Goal: Use online tool/utility: Utilize a website feature to perform a specific function

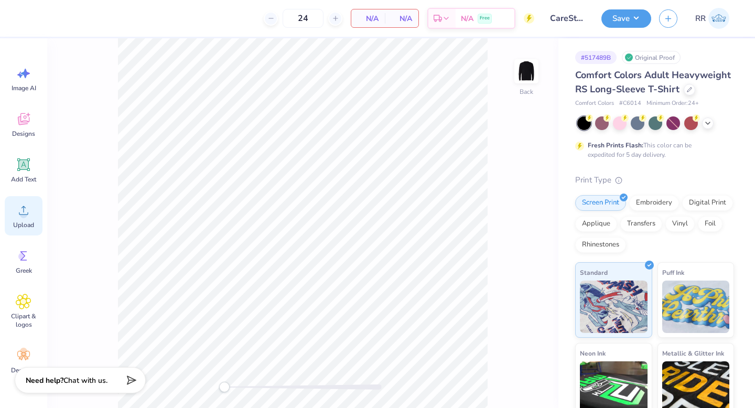
click at [21, 210] on icon at bounding box center [24, 210] width 16 height 16
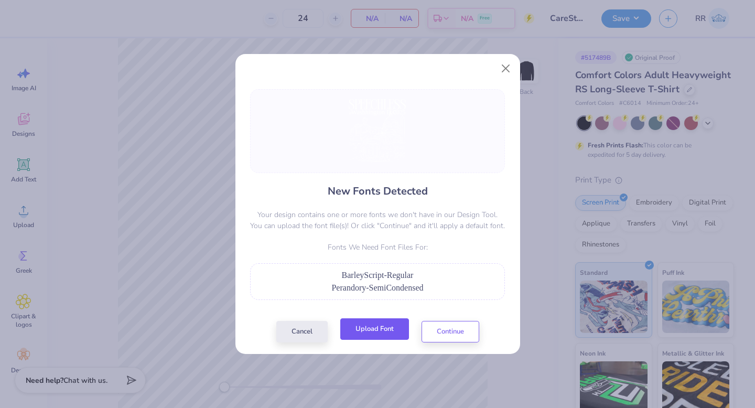
click at [389, 335] on button "Upload Font" at bounding box center [374, 328] width 69 height 21
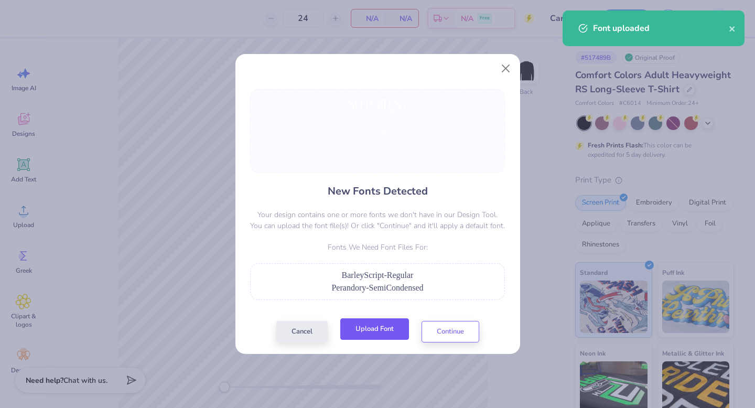
click at [382, 325] on button "Upload Font" at bounding box center [374, 328] width 69 height 21
click at [389, 326] on button "Upload Font" at bounding box center [374, 328] width 69 height 21
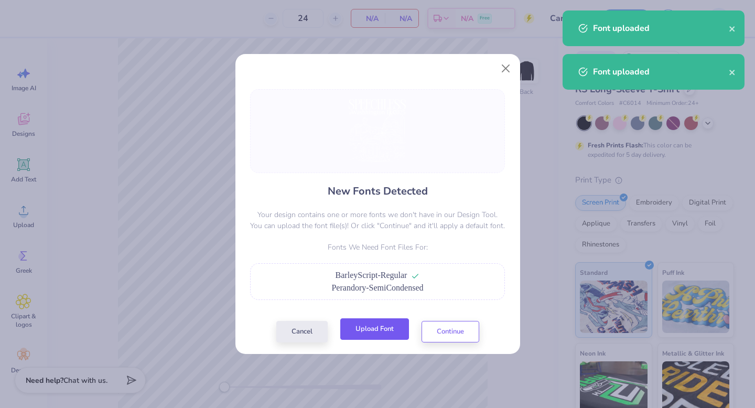
click at [386, 327] on button "Upload Font" at bounding box center [374, 328] width 69 height 21
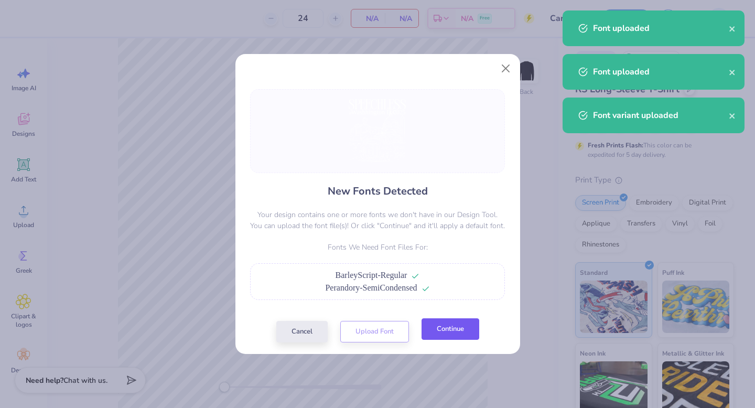
click at [433, 326] on button "Continue" at bounding box center [450, 328] width 58 height 21
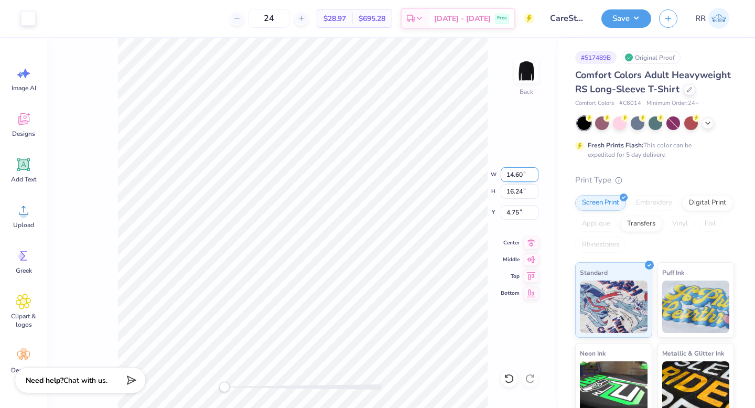
click at [516, 172] on input "14.60" at bounding box center [519, 174] width 38 height 15
type input "9.93"
type input "8.83"
type input "10.59"
type input "14.60"
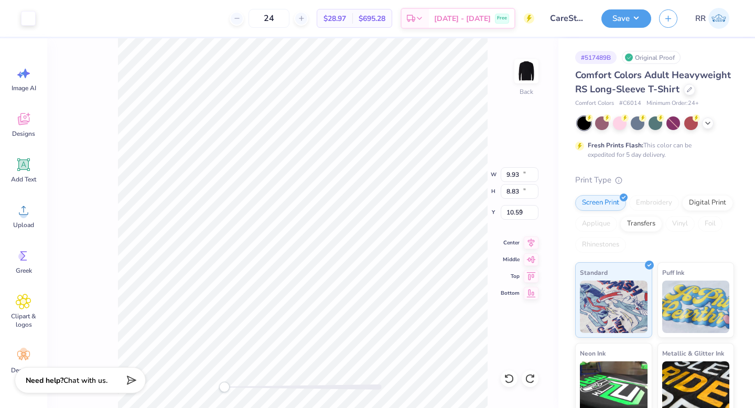
type input "16.24"
type input "4.75"
type input "11.68"
type input "11.90"
type input "8.09"
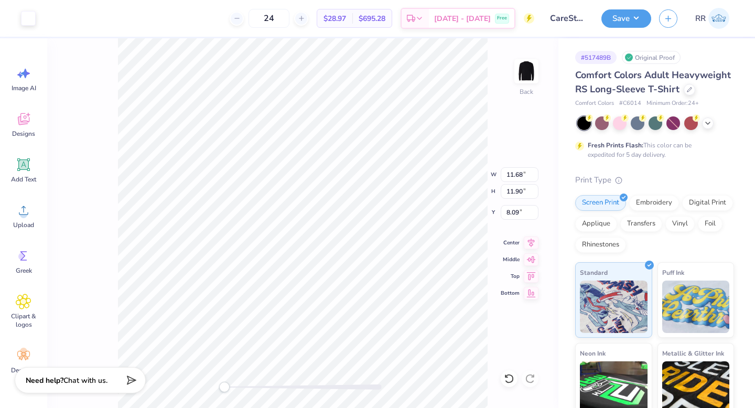
type input "13.26"
type input "14.33"
type input "6.30"
type input "12.50"
type input "13.90"
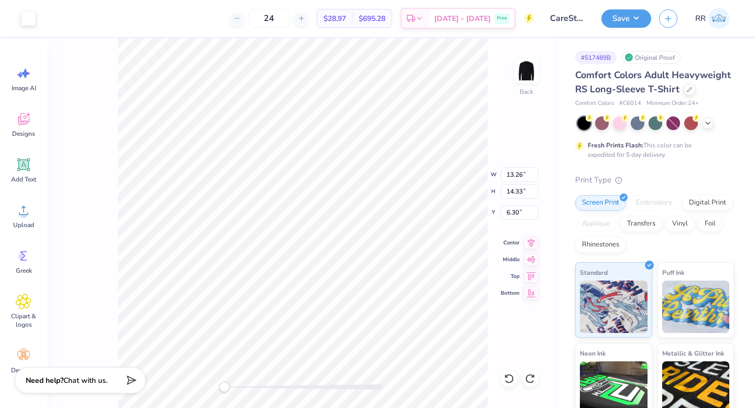
type input "7.09"
type input "14.60"
type input "16.24"
type input "4.75"
click at [519, 176] on input "14.60" at bounding box center [519, 174] width 38 height 15
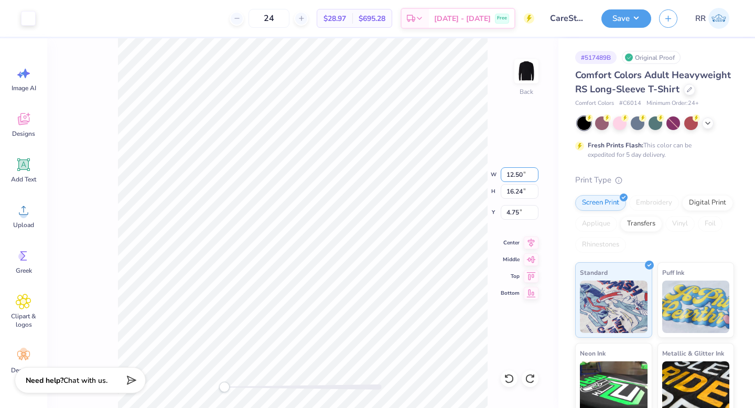
type input "11.68"
type input "11.90"
type input "6.92"
type input "13.55"
type input "14.74"
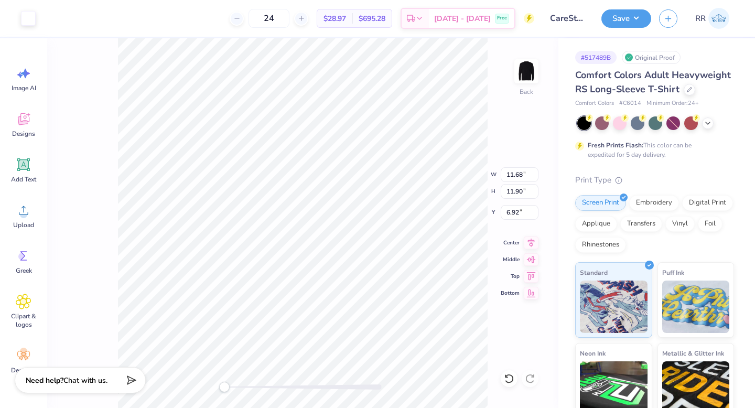
type input "4.83"
click at [516, 172] on input "13.25" at bounding box center [519, 174] width 38 height 15
type input "12.5"
click at [528, 242] on icon at bounding box center [530, 241] width 15 height 13
click at [514, 212] on input "4.83" at bounding box center [519, 212] width 38 height 15
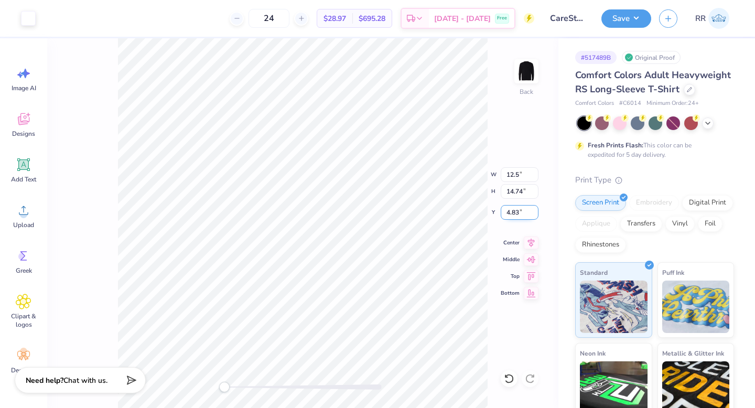
click at [514, 212] on input "4.83" at bounding box center [519, 212] width 38 height 15
type input "3"
type input "12.06"
type input "1.22"
type input "7.06"
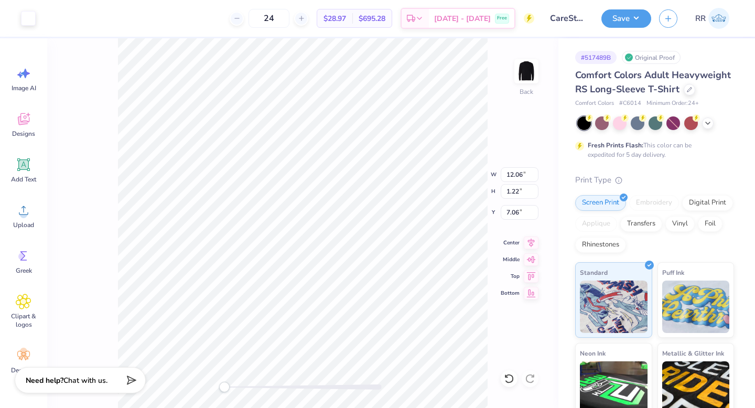
type input "11.86"
type input "1.19"
type input "5.42"
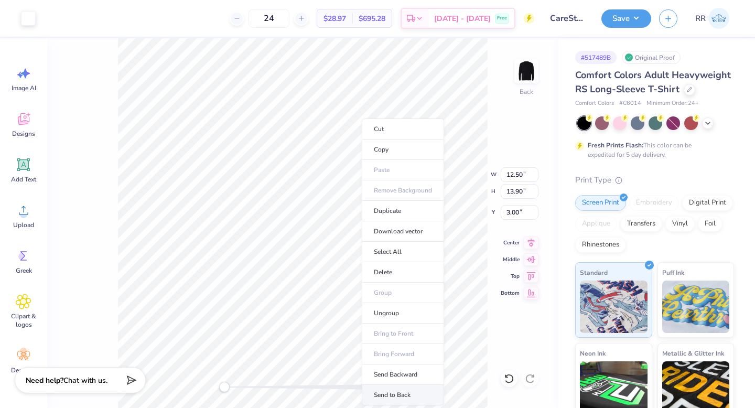
click at [388, 389] on li "Send to Back" at bounding box center [403, 395] width 82 height 20
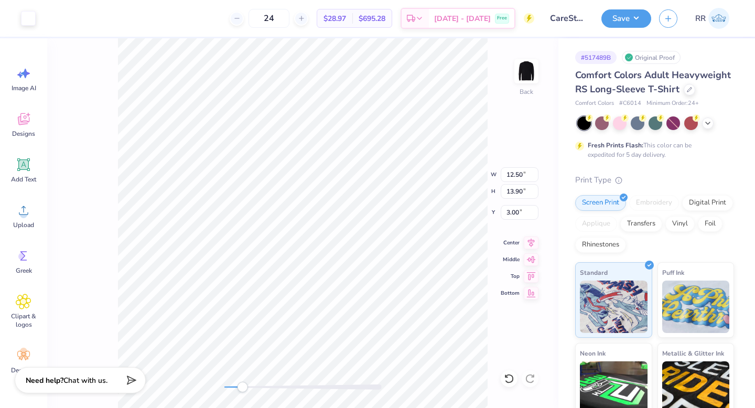
drag, startPoint x: 234, startPoint y: 387, endPoint x: 242, endPoint y: 388, distance: 7.9
click at [242, 388] on div "Accessibility label" at bounding box center [242, 386] width 10 height 10
type input "1.98"
type input "0.86"
type input "5.48"
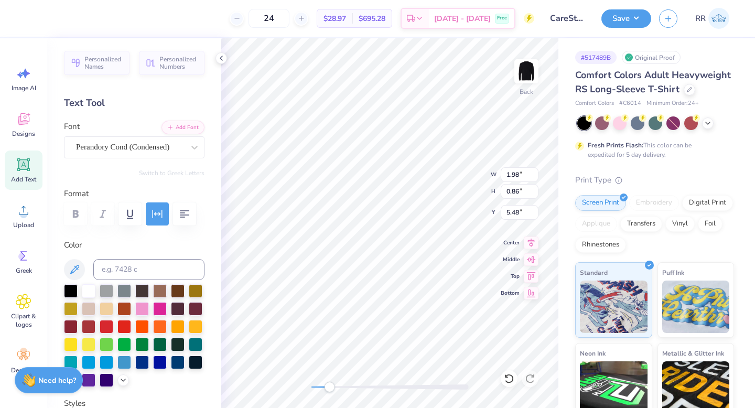
type input "7.24"
type input "1.20"
type input "5.41"
type input "2.24"
type input "0.97"
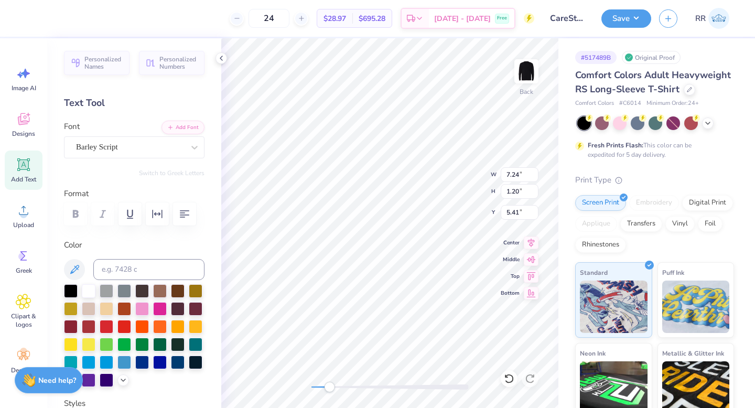
type input "5.33"
type input "12.50"
type input "13.90"
type input "3.00"
type input "0.41"
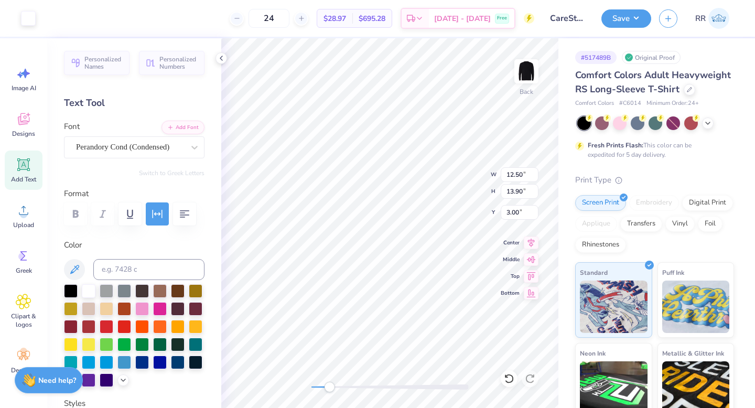
type input "0.39"
type input "5.97"
type input "8.36"
type input "1.30"
type input "5.39"
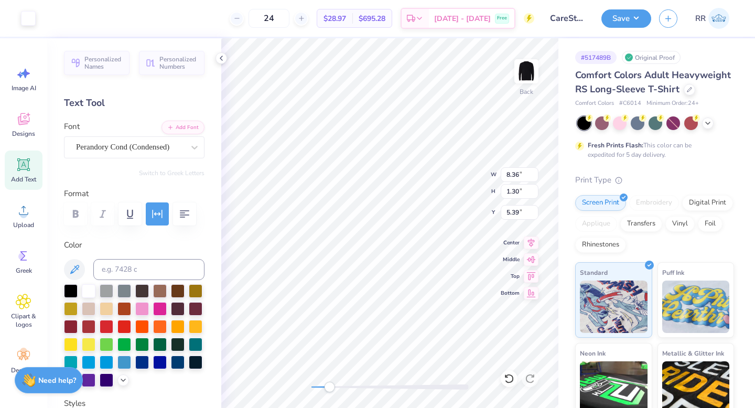
type input "2.37"
type input "1.03"
type input "12.50"
type input "13.90"
type input "3.00"
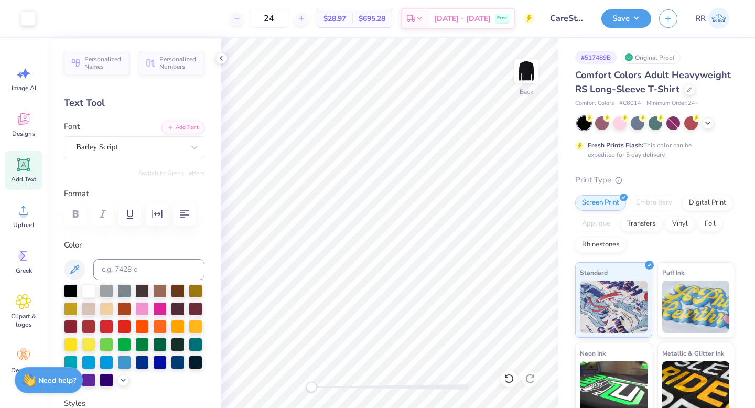
click at [289, 388] on div "Back" at bounding box center [389, 222] width 337 height 369
click at [617, 20] on button "Save" at bounding box center [626, 17] width 50 height 18
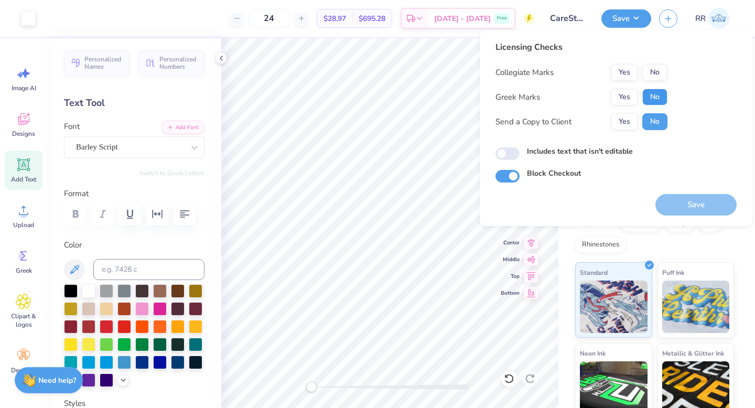
click at [647, 95] on button "No" at bounding box center [654, 97] width 25 height 17
click at [647, 73] on button "No" at bounding box center [654, 72] width 25 height 17
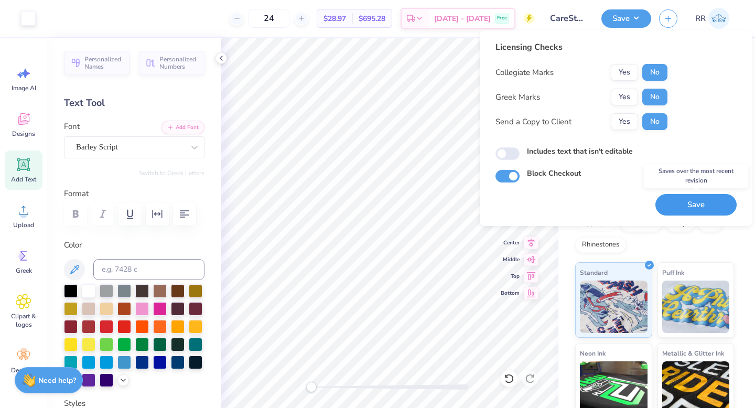
click at [662, 206] on button "Save" at bounding box center [695, 204] width 81 height 21
